Goal: Transaction & Acquisition: Purchase product/service

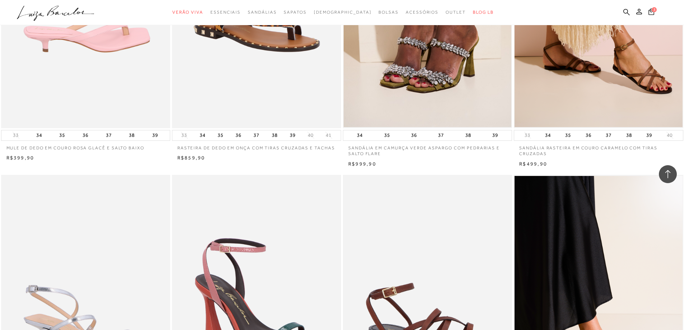
scroll to position [611, 0]
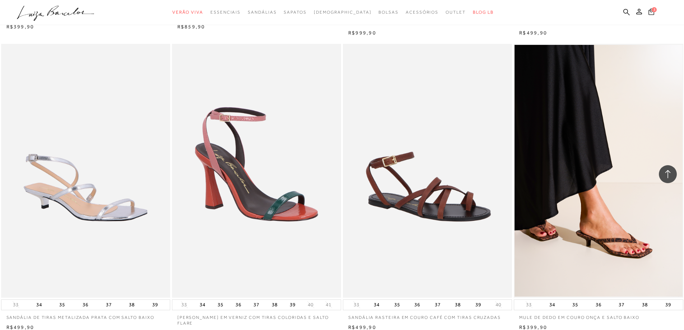
click at [653, 13] on icon at bounding box center [652, 11] width 6 height 7
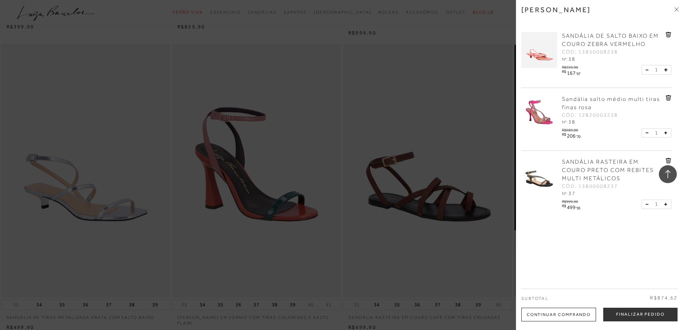
click at [585, 106] on span "Sandália salto médio multi tiras finas rosa" at bounding box center [611, 103] width 98 height 15
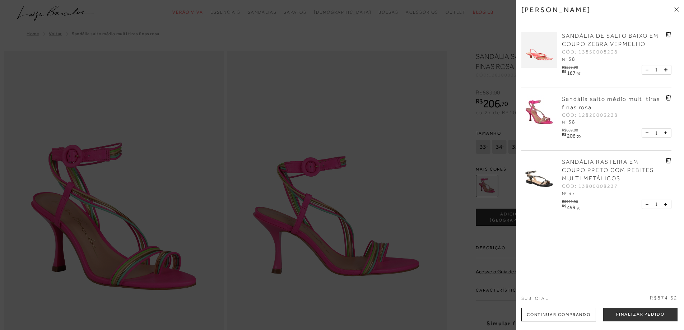
click at [147, 125] on div at bounding box center [342, 165] width 684 height 330
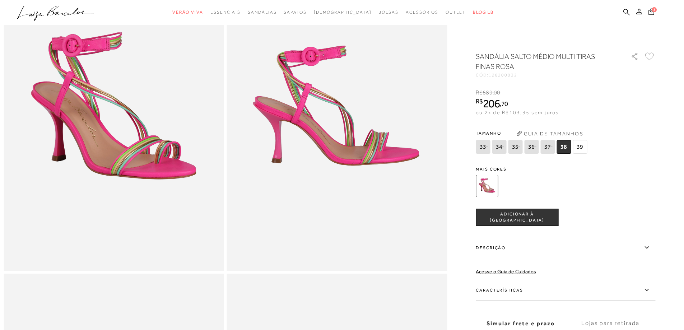
scroll to position [144, 0]
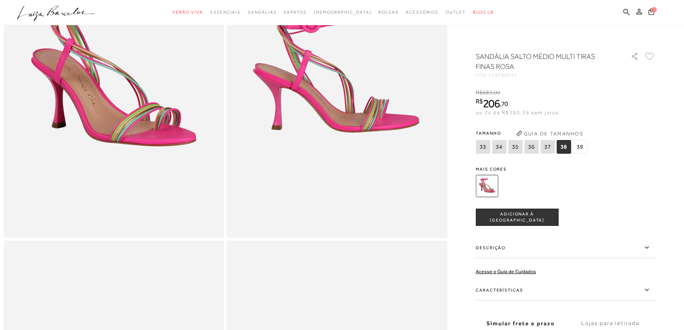
click at [654, 9] on span "3" at bounding box center [654, 9] width 5 height 5
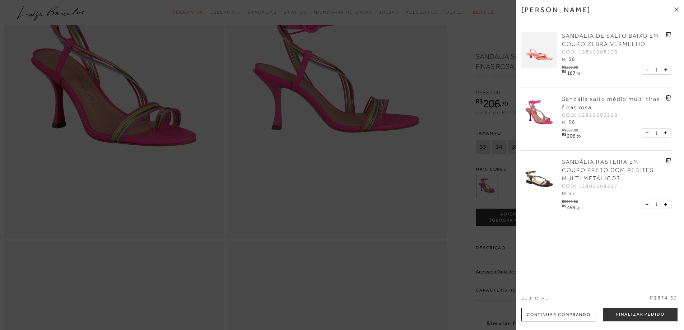
click at [606, 33] on span "SANDÁLIA DE SALTO BAIXO EM COURO ZEBRA VERMELHO" at bounding box center [610, 40] width 97 height 15
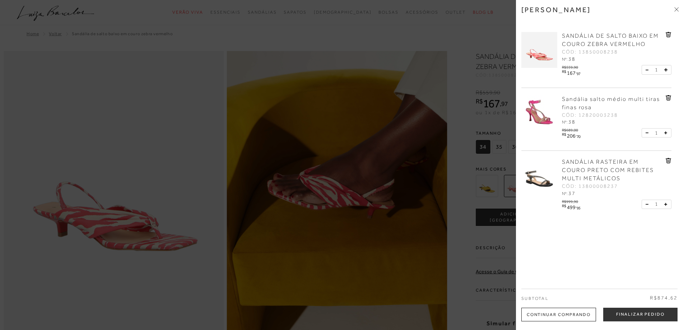
click at [158, 111] on div at bounding box center [342, 165] width 684 height 330
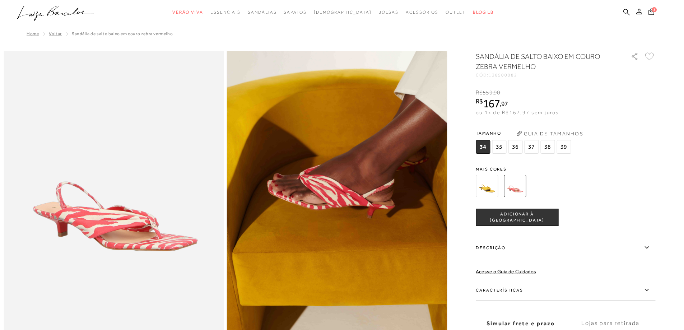
click at [535, 145] on span "37" at bounding box center [531, 147] width 14 height 14
click at [657, 11] on div "3" at bounding box center [666, 13] width 38 height 10
click at [651, 10] on icon at bounding box center [652, 11] width 6 height 6
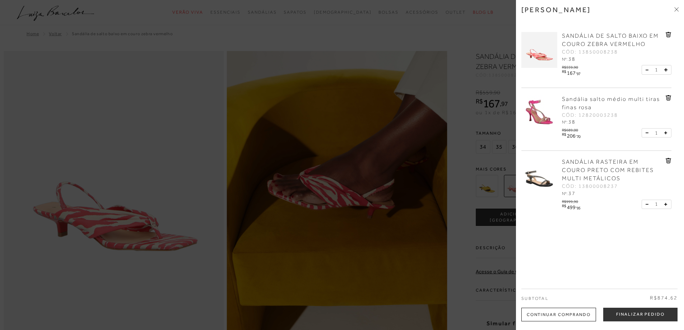
click at [92, 230] on div at bounding box center [342, 165] width 684 height 330
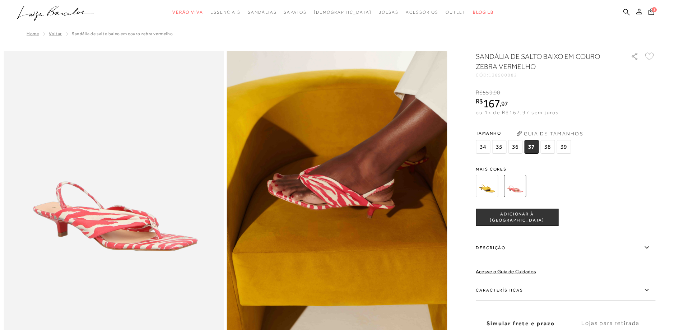
click at [534, 148] on span "37" at bounding box center [531, 147] width 14 height 14
click at [537, 216] on span "ADICIONAR À [GEOGRAPHIC_DATA]" at bounding box center [517, 217] width 82 height 13
click at [650, 14] on icon at bounding box center [651, 12] width 6 height 8
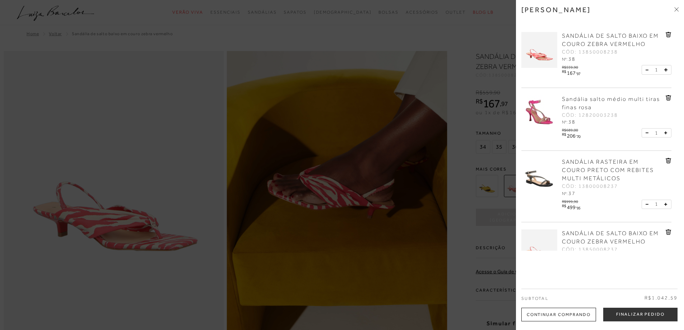
click at [667, 38] on link at bounding box center [669, 36] width 6 height 8
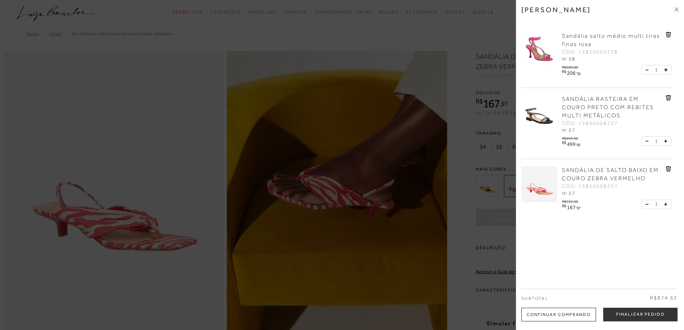
click at [171, 163] on div at bounding box center [342, 165] width 684 height 330
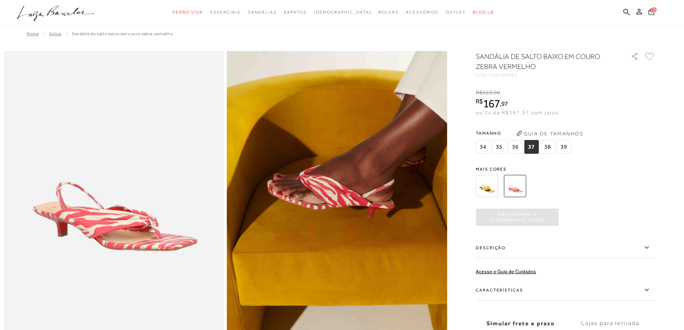
click at [653, 11] on span "3" at bounding box center [655, 9] width 6 height 6
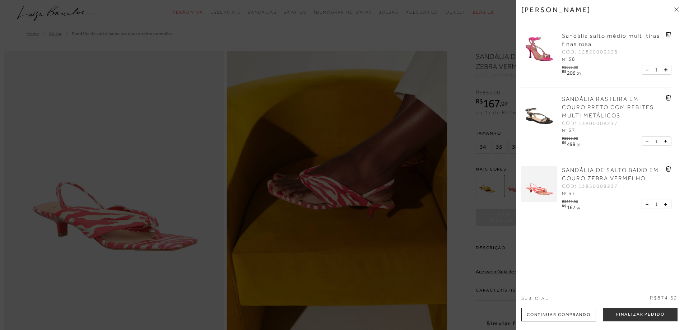
click at [572, 112] on span "SANDÁLIA RASTEIRA EM COURO PRETO COM REBITES MULTI METÁLICOS" at bounding box center [608, 107] width 92 height 23
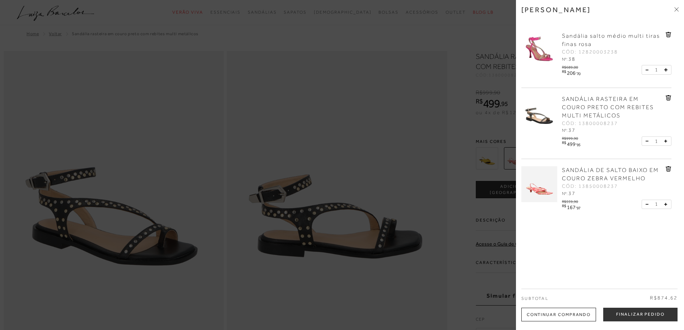
click at [139, 218] on div at bounding box center [342, 165] width 684 height 330
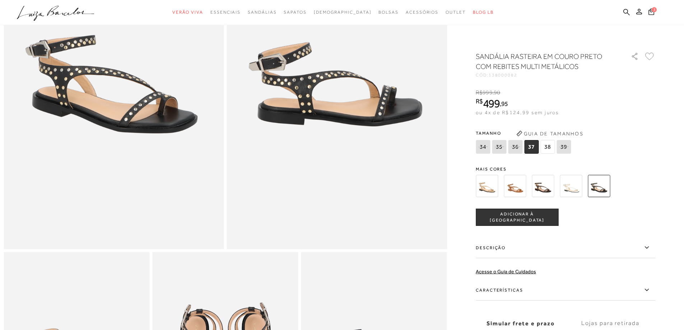
scroll to position [72, 0]
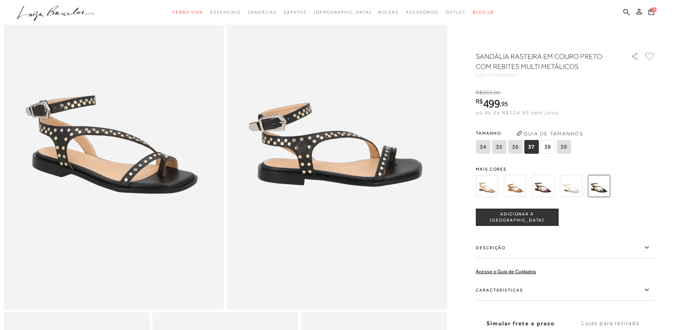
click at [522, 188] on img at bounding box center [515, 186] width 22 height 22
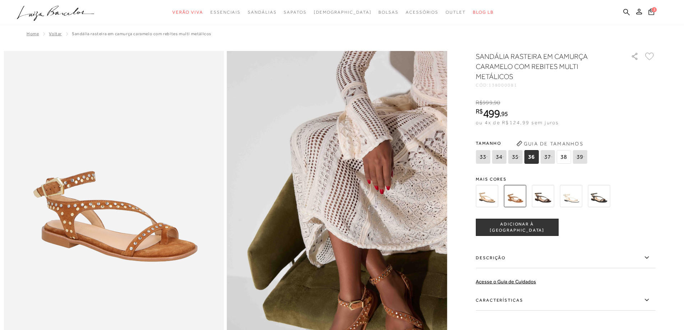
click at [490, 196] on img at bounding box center [487, 196] width 22 height 22
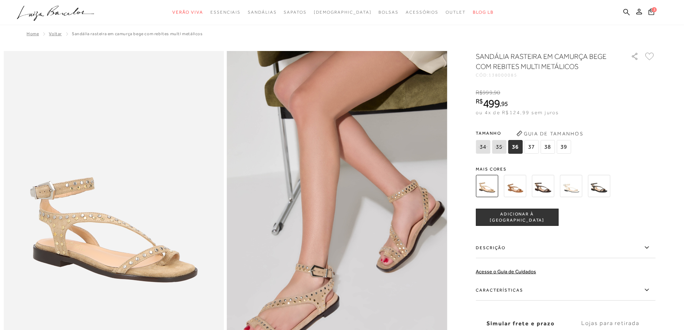
click at [579, 189] on img at bounding box center [571, 186] width 22 height 22
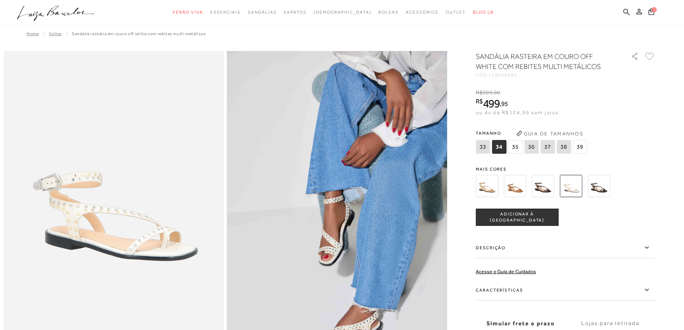
click at [53, 193] on img at bounding box center [114, 216] width 221 height 330
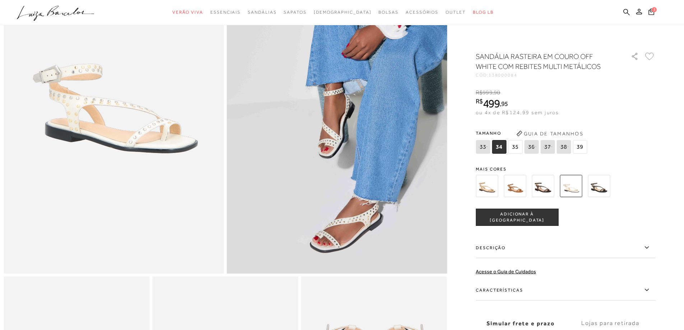
click at [520, 189] on img at bounding box center [515, 186] width 22 height 22
click at [518, 187] on img at bounding box center [515, 186] width 22 height 22
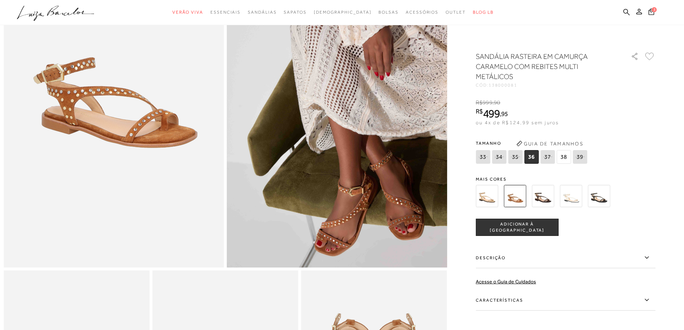
scroll to position [144, 0]
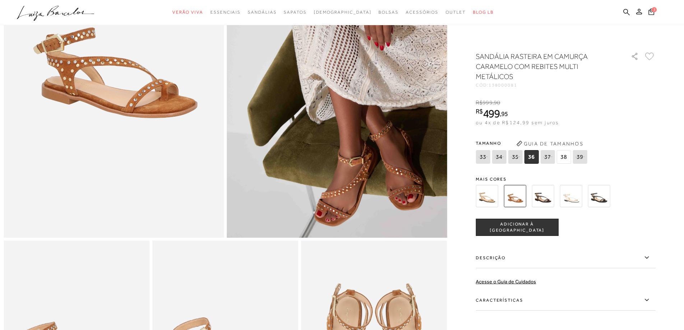
click at [601, 199] on img at bounding box center [599, 196] width 22 height 22
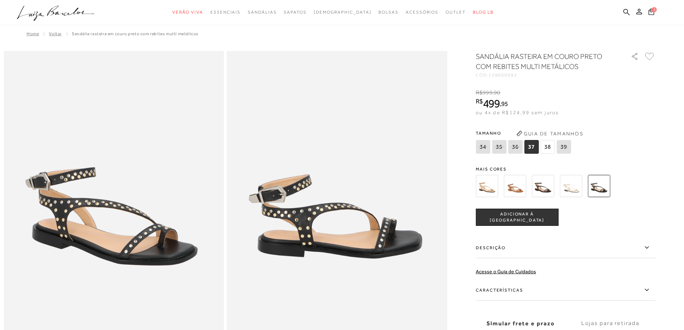
click at [518, 186] on img at bounding box center [515, 186] width 22 height 22
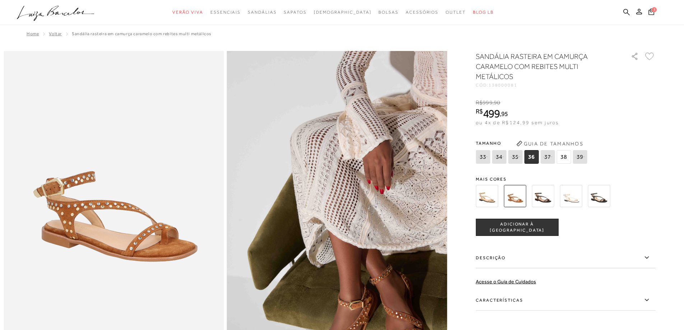
click at [567, 158] on span "38" at bounding box center [564, 157] width 14 height 14
click at [527, 230] on button "ADICIONAR À [GEOGRAPHIC_DATA]" at bounding box center [517, 227] width 83 height 17
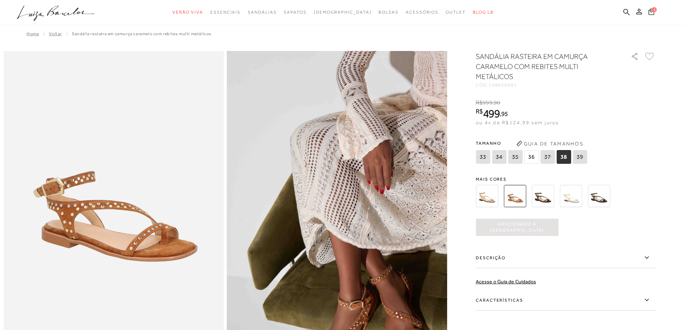
click at [651, 12] on icon at bounding box center [651, 12] width 6 height 8
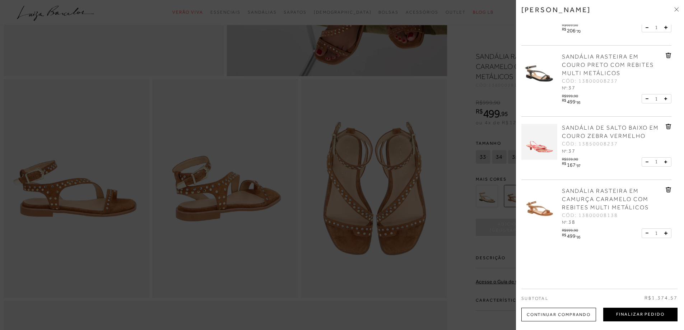
scroll to position [323, 0]
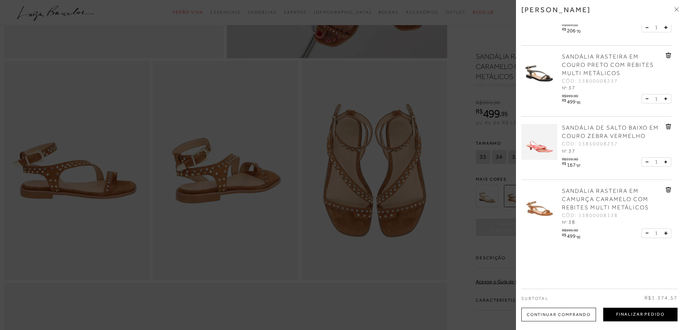
click at [654, 316] on button "Finalizar Pedido" at bounding box center [640, 315] width 74 height 14
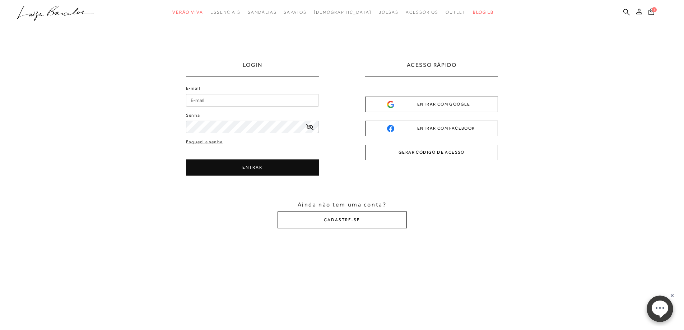
click at [207, 101] on input "E-mail" at bounding box center [252, 100] width 133 height 13
click at [309, 127] on icon at bounding box center [309, 127] width 7 height 6
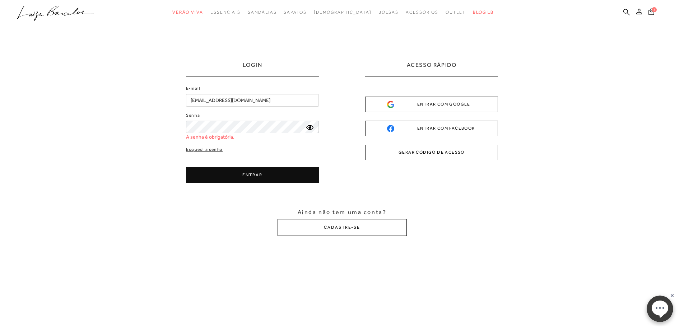
click at [245, 101] on input "[EMAIL_ADDRESS][DOMAIN_NAME]" at bounding box center [252, 100] width 133 height 13
type input "[EMAIL_ADDRESS][DOMAIN_NAME]"
click at [310, 126] on icon at bounding box center [309, 127] width 7 height 6
click at [308, 128] on icon at bounding box center [309, 127] width 7 height 6
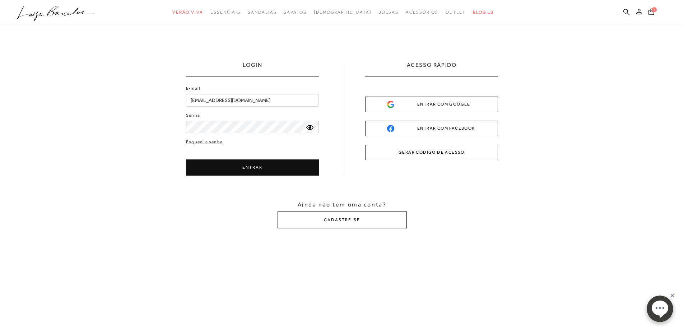
click at [265, 167] on button "ENTRAR" at bounding box center [252, 167] width 133 height 16
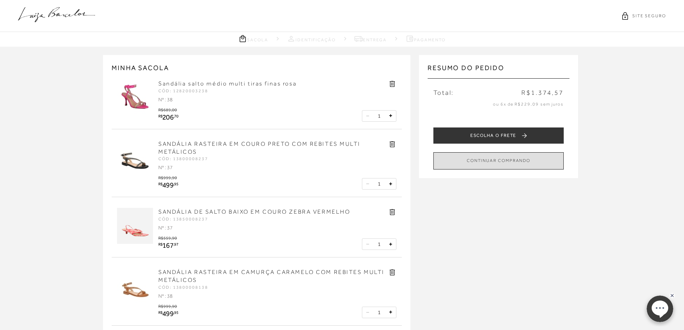
click at [493, 162] on button "CONTINUAR COMPRANDO" at bounding box center [499, 160] width 130 height 17
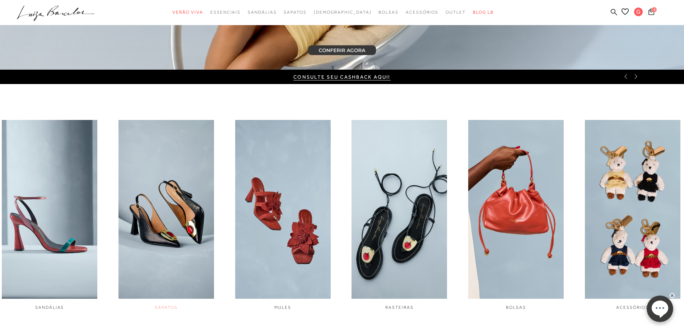
scroll to position [359, 0]
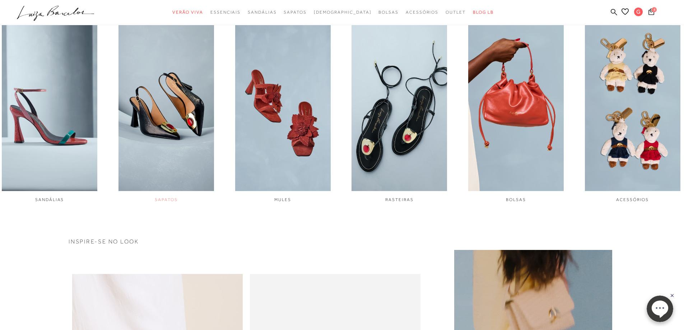
click at [174, 133] on img "2 / 6" at bounding box center [167, 101] width 96 height 179
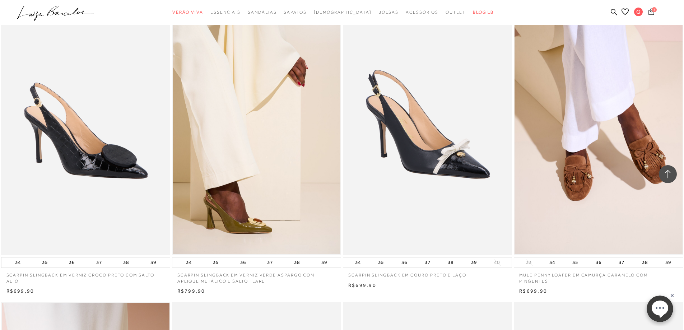
scroll to position [1205, 0]
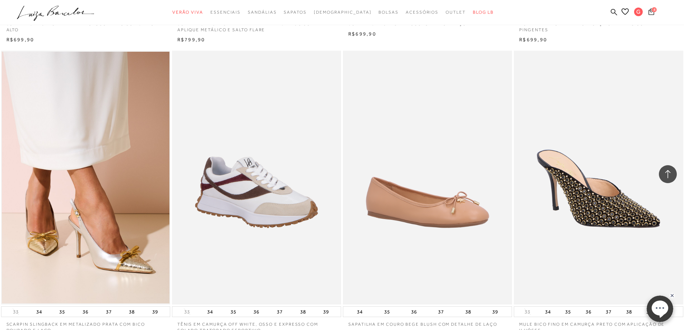
click at [652, 10] on span "4" at bounding box center [654, 9] width 5 height 5
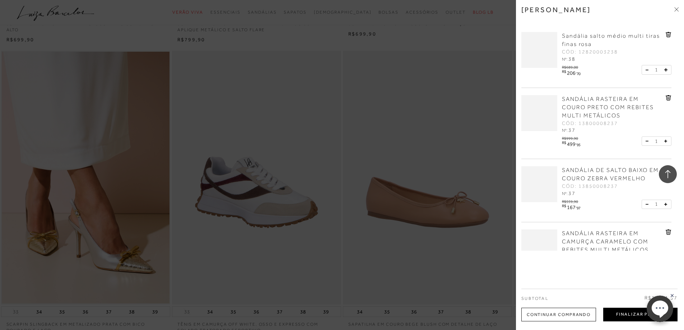
click at [622, 311] on button "Finalizar Pedido" at bounding box center [640, 315] width 74 height 14
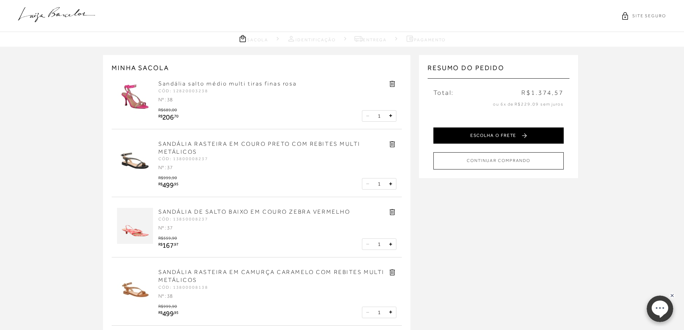
click at [484, 133] on button "ESCOLHA O FRETE" at bounding box center [499, 136] width 130 height 16
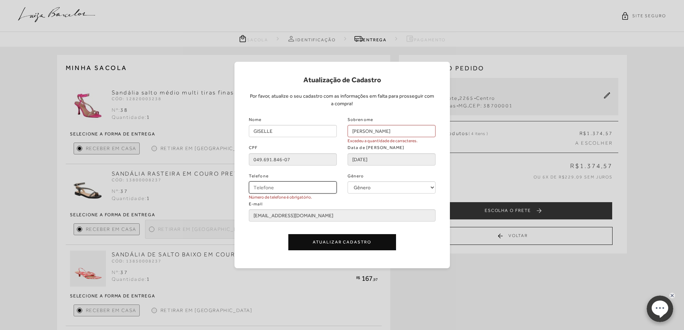
click at [279, 189] on input "Telefone" at bounding box center [293, 187] width 88 height 12
click at [279, 189] on input "(34) 0" at bounding box center [293, 187] width 88 height 12
click at [295, 188] on input "[PHONE_NUMBER]" at bounding box center [293, 187] width 88 height 12
type input "[PHONE_NUMBER]"
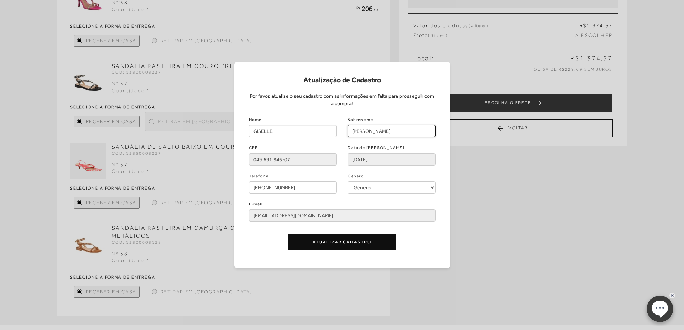
click at [402, 131] on input "[PERSON_NAME]" at bounding box center [392, 131] width 88 height 12
click at [425, 133] on input "[PERSON_NAME]" at bounding box center [392, 131] width 88 height 12
click at [426, 130] on input "[PERSON_NAME]" at bounding box center [392, 131] width 88 height 12
click at [403, 128] on input "[PERSON_NAME]" at bounding box center [392, 131] width 88 height 12
type input "[PERSON_NAME]"
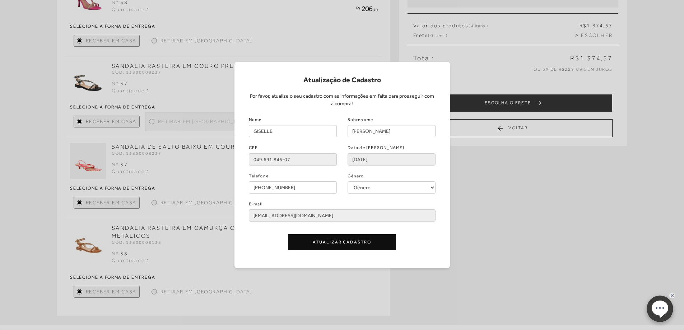
click at [339, 242] on button "Atualizar Cadastro" at bounding box center [342, 242] width 108 height 16
click at [325, 241] on button "Atualizar Cadastro" at bounding box center [342, 242] width 108 height 16
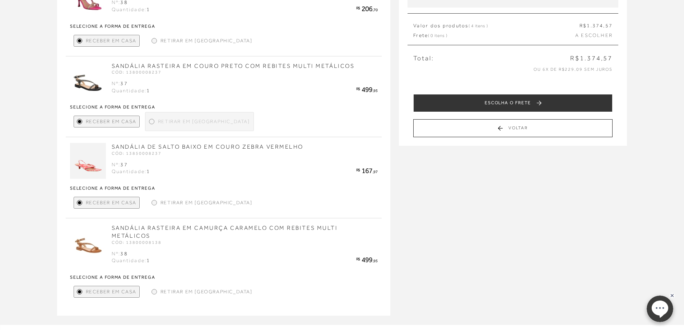
scroll to position [36, 0]
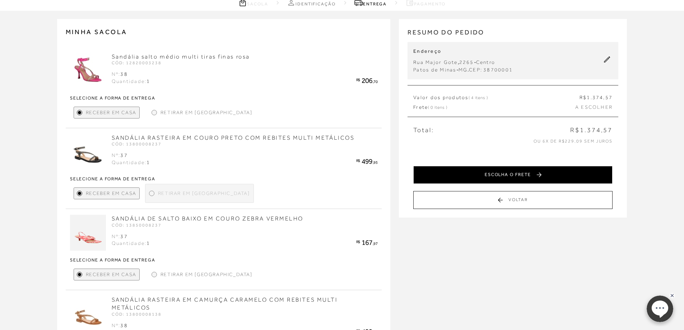
click at [524, 166] on button "ESCOLHA O FRETE" at bounding box center [512, 175] width 199 height 18
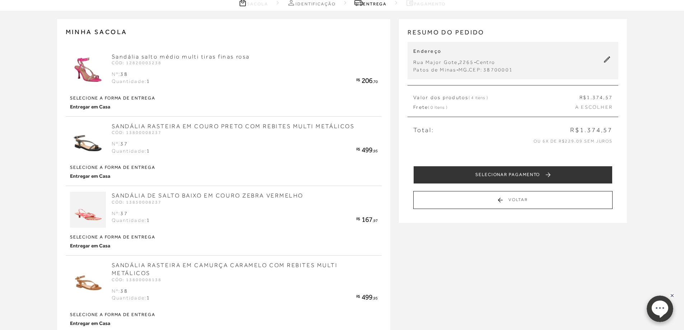
scroll to position [0, 0]
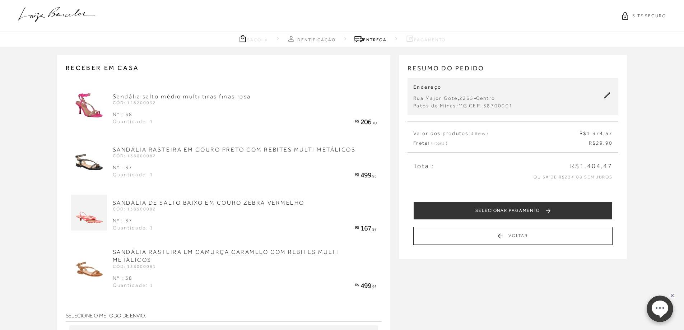
click at [517, 235] on button "Voltar" at bounding box center [512, 236] width 199 height 18
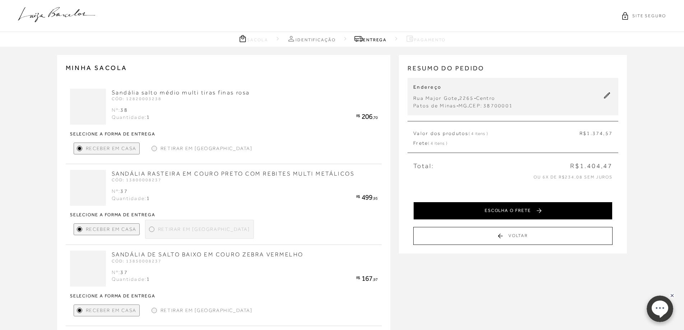
click at [539, 211] on button "ESCOLHA O FRETE" at bounding box center [512, 211] width 199 height 18
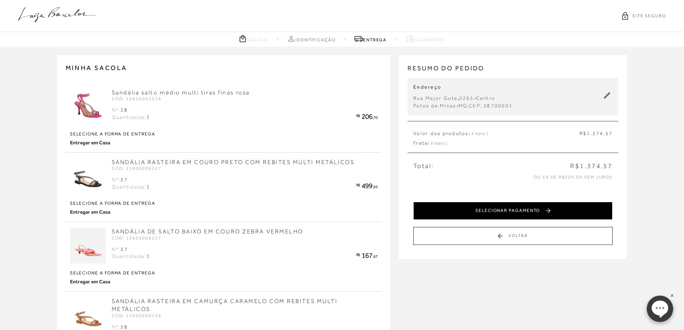
click at [549, 211] on button "SELECIONAR PAGAMENTO" at bounding box center [512, 211] width 199 height 18
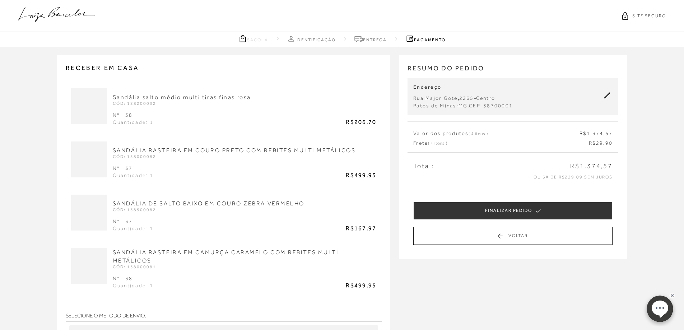
click at [549, 211] on button "FINALIZAR PEDIDO" at bounding box center [512, 211] width 199 height 18
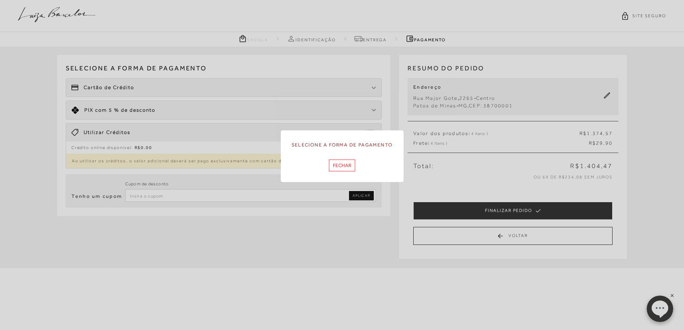
click at [343, 166] on button "Fechar" at bounding box center [342, 165] width 26 height 12
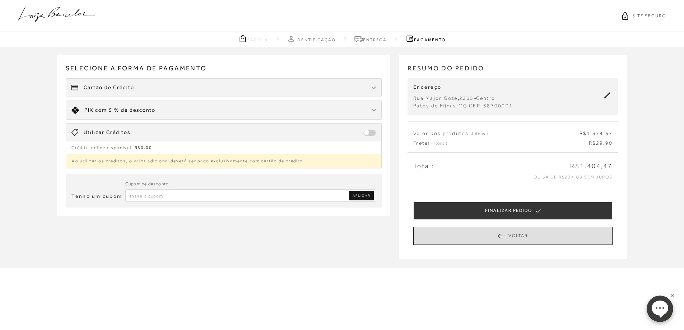
click at [500, 235] on button "Voltar" at bounding box center [512, 236] width 199 height 18
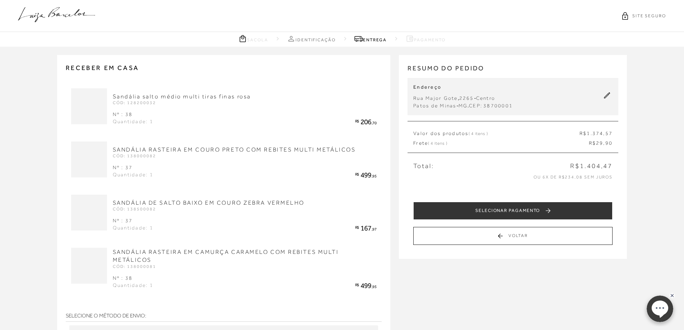
click at [293, 329] on span "R$29.90" at bounding box center [256, 332] width 239 height 7
click at [322, 329] on span "R$29.90" at bounding box center [256, 332] width 239 height 7
click at [356, 329] on span "R$29.90" at bounding box center [256, 332] width 239 height 7
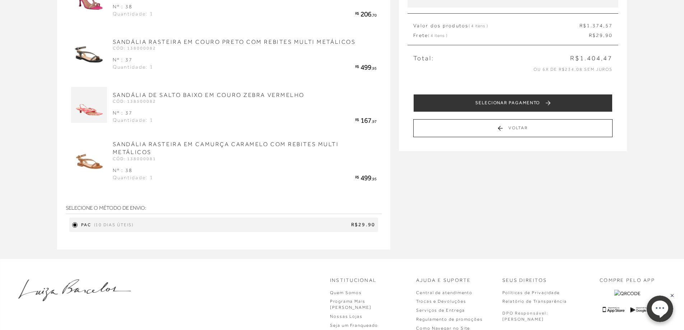
click at [320, 222] on span "R$29.90" at bounding box center [256, 224] width 239 height 7
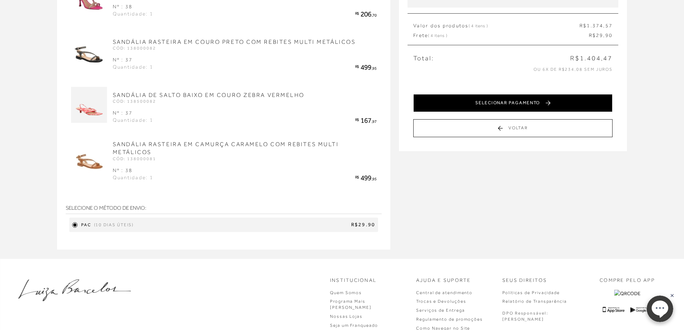
click at [491, 112] on button "SELECIONAR PAGAMENTO" at bounding box center [512, 103] width 199 height 18
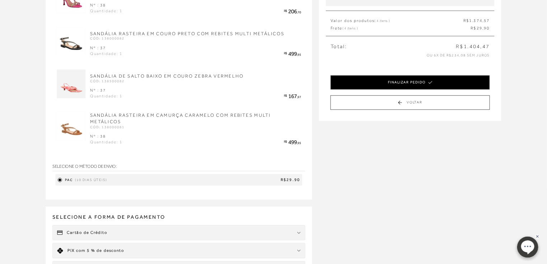
scroll to position [0, 0]
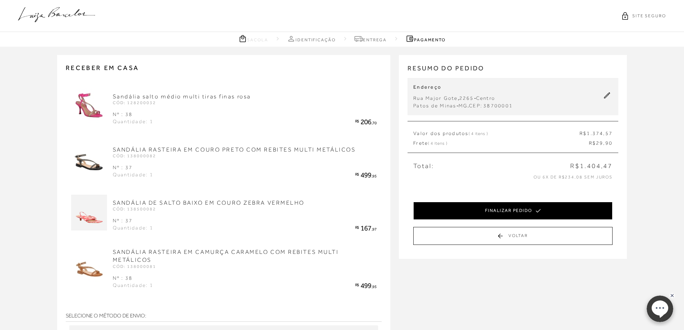
click at [462, 214] on button "FINALIZAR PEDIDO" at bounding box center [512, 211] width 199 height 18
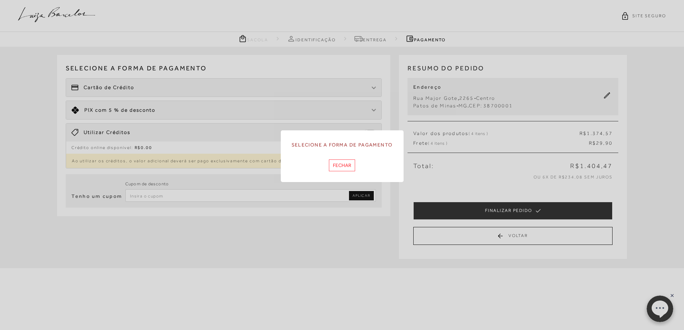
click at [343, 166] on button "Fechar" at bounding box center [342, 165] width 26 height 12
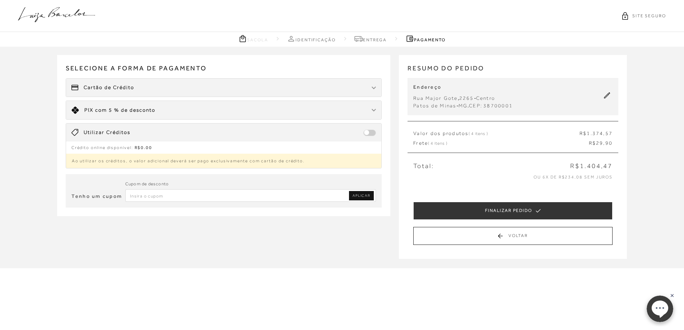
click at [106, 85] on span "Cartão de Crédito" at bounding box center [109, 87] width 51 height 7
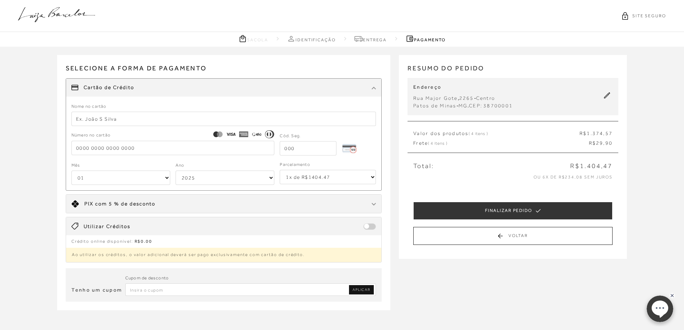
click at [74, 87] on icon at bounding box center [74, 87] width 7 height 5
click at [70, 122] on div "Nome no cartão Número no cartão Cód. Seg. Mês 01 02 03 04 05 06 07 08 09 10 11 …" at bounding box center [224, 146] width 316 height 88
click at [133, 120] on input "text" at bounding box center [223, 119] width 305 height 14
type input "GISELLE R F Q MELO"
click at [77, 152] on input "tel" at bounding box center [172, 148] width 203 height 14
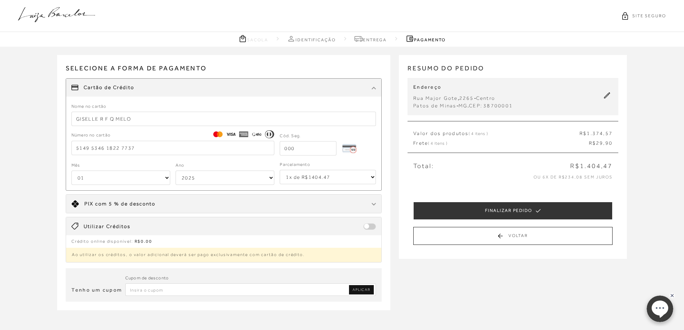
drag, startPoint x: 121, startPoint y: 149, endPoint x: 64, endPoint y: 149, distance: 57.5
click at [64, 149] on div "Selecione a forma de pagamento FORMA DE PAGAMENTO Cartão de Crédito Nome no car…" at bounding box center [224, 159] width 334 height 208
type input "5"
click at [49, 151] on div "Receber em casa Sandália salto médio multi tiras finas rosa CÓD: 128200032 Nº :…" at bounding box center [342, 190] width 684 height 287
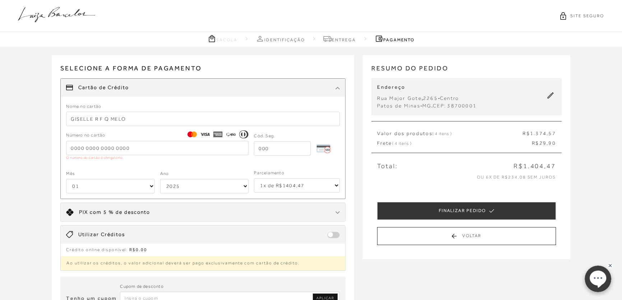
click at [69, 145] on input "tel" at bounding box center [157, 148] width 182 height 14
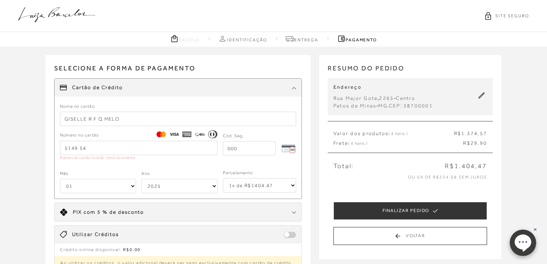
click at [87, 149] on input "5149 54" at bounding box center [139, 148] width 158 height 14
click at [106, 147] on input "5149 4536 81" at bounding box center [139, 148] width 158 height 14
type input "5149 4536 1822 7733"
click at [251, 150] on input "tel" at bounding box center [249, 148] width 53 height 14
click at [251, 150] on input "863" at bounding box center [249, 148] width 53 height 14
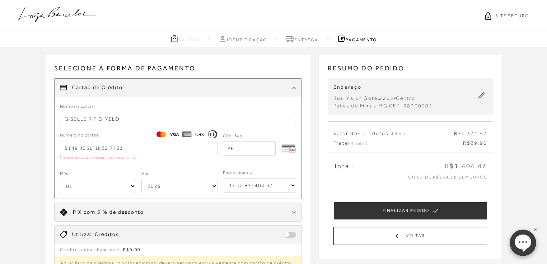
type input "8"
click at [133, 186] on select "01 02 03 04 05 06 07 08 09 10 11 12" at bounding box center [98, 186] width 76 height 14
drag, startPoint x: 131, startPoint y: 185, endPoint x: 4, endPoint y: 224, distance: 132.3
click at [131, 185] on select "01 02 03 04 05 06 07 08 09 10 11 12" at bounding box center [98, 186] width 76 height 14
click at [131, 179] on select "01 02 03 04 05 06 07 08 09 10 11 12" at bounding box center [98, 186] width 76 height 14
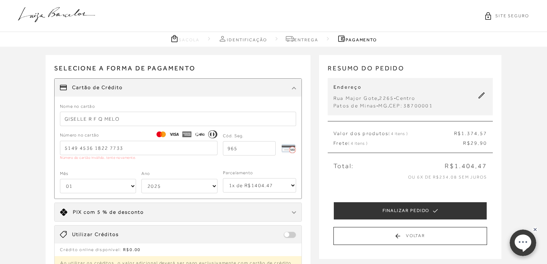
click at [133, 179] on select "01 02 03 04 05 06 07 08 09 10 11 12" at bounding box center [98, 186] width 76 height 14
drag, startPoint x: 131, startPoint y: 157, endPoint x: 105, endPoint y: 160, distance: 26.5
click at [131, 179] on select "01 02 03 04 05 06 07 08 09 10 11 12" at bounding box center [98, 186] width 76 height 14
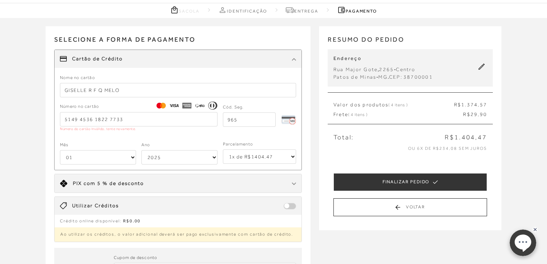
click at [76, 158] on select "01 02 03 04 05 06 07 08 09 10 11 12" at bounding box center [98, 157] width 76 height 14
click at [78, 155] on select "01 02 03 04 05 06 07 08 09 10 11 12" at bounding box center [98, 157] width 76 height 14
click at [132, 156] on select "01 02 03 04 05 06 07 08 09 10 11 12" at bounding box center [98, 157] width 76 height 14
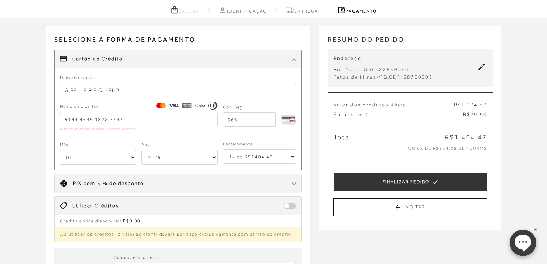
click at [132, 157] on select "01 02 03 04 05 06 07 08 09 10 11 12" at bounding box center [98, 157] width 76 height 14
drag, startPoint x: 185, startPoint y: 128, endPoint x: 181, endPoint y: 129, distance: 3.7
click at [181, 129] on div "Número no cartão 5149 4536 1822 7733 Número do cartão inválido, tente novamente…" at bounding box center [178, 119] width 236 height 32
type input "863"
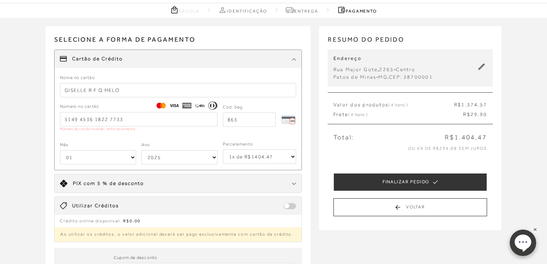
click at [131, 155] on select "01 02 03 04 05 06 07 08 09 10 11 12" at bounding box center [98, 157] width 76 height 14
select select "04"
click at [60, 150] on select "01 02 03 04 05 06 07 08 09 10 11 12" at bounding box center [98, 157] width 76 height 14
click at [217, 117] on div "Número no cartão 5149 4536 1822 7733 Número do cartão inválido, tente novamente…" at bounding box center [178, 119] width 236 height 32
type input "965"
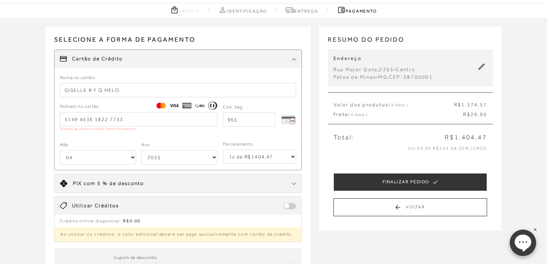
click at [214, 157] on select "2025 2026 2027 2028 2029 2030 2031 2032 2033 2034 2035 2036 2037 2038 2039 2040…" at bounding box center [180, 157] width 76 height 14
select select "2033"
click at [142, 150] on select "2025 2026 2027 2028 2029 2030 2031 2032 2033 2034 2035 2036 2037 2038 2039 2040…" at bounding box center [180, 157] width 76 height 14
click at [291, 157] on select "1x de R$1404.47 2x de R$702.24 sem juros 3x de R$468.16 sem juros 4x de R$351.1…" at bounding box center [259, 156] width 73 height 14
select select "6"
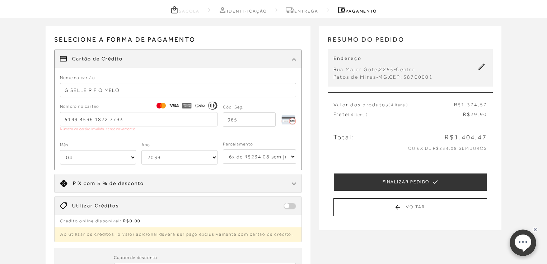
click at [223, 149] on select "1x de R$1404.47 2x de R$702.24 sem juros 3x de R$468.16 sem juros 4x de R$351.1…" at bounding box center [259, 156] width 73 height 14
click at [134, 120] on input "5149 4536 1822 7733" at bounding box center [139, 119] width 158 height 14
type input "[CREDIT_CARD_NUMBER]"
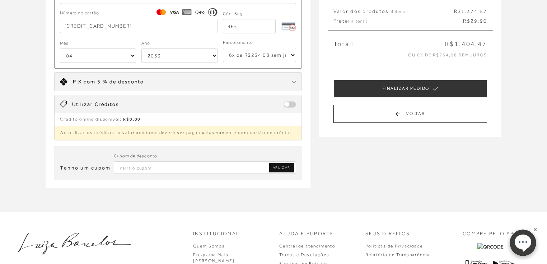
scroll to position [121, 0]
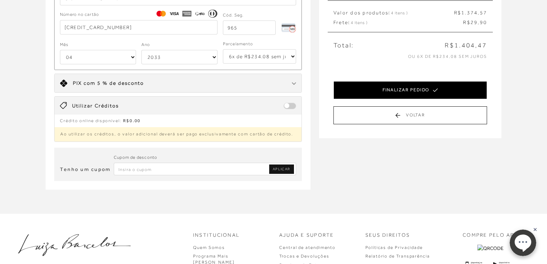
click at [409, 91] on button "FINALIZAR PEDIDO" at bounding box center [411, 90] width 154 height 18
select select "04"
select select "2033"
select select "6"
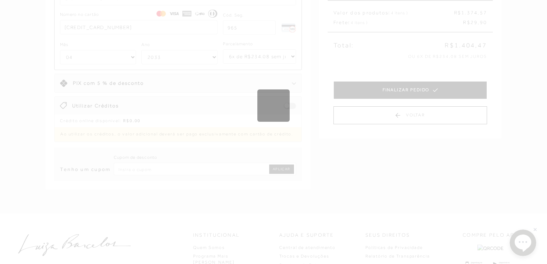
scroll to position [0, 0]
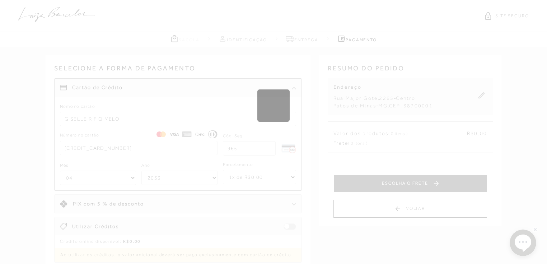
select select "1"
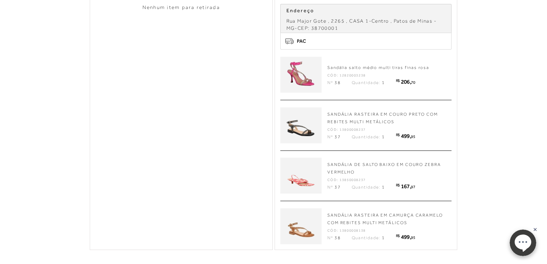
scroll to position [352, 0]
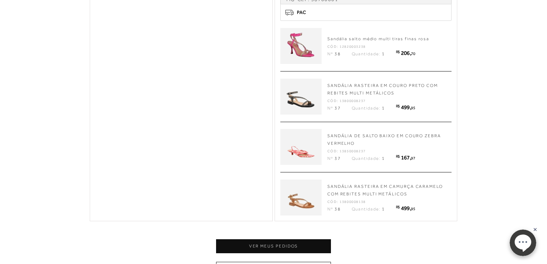
scroll to position [201, 0]
